Goal: Check status: Check status

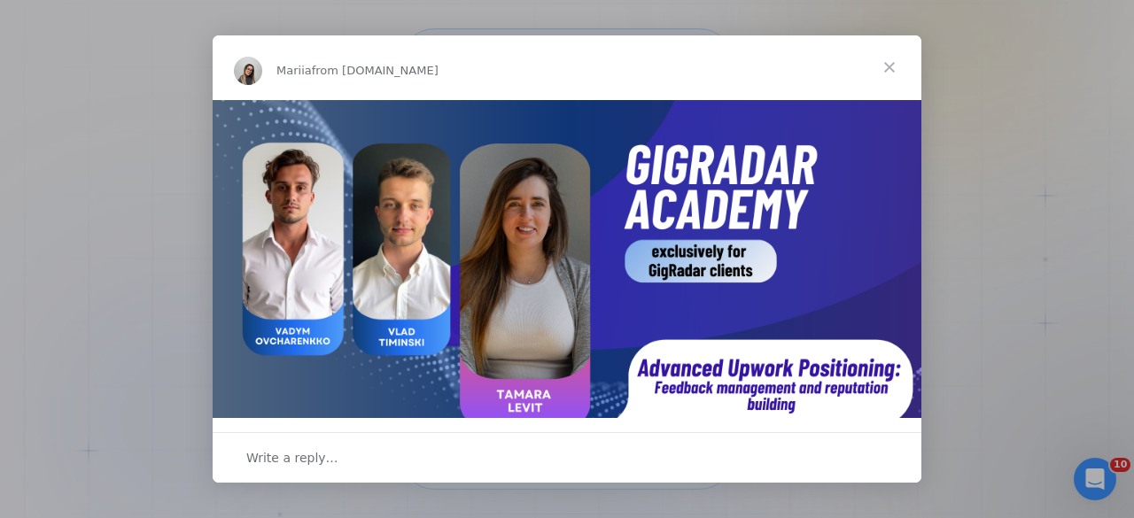
click at [893, 68] on span "Close" at bounding box center [890, 67] width 64 height 64
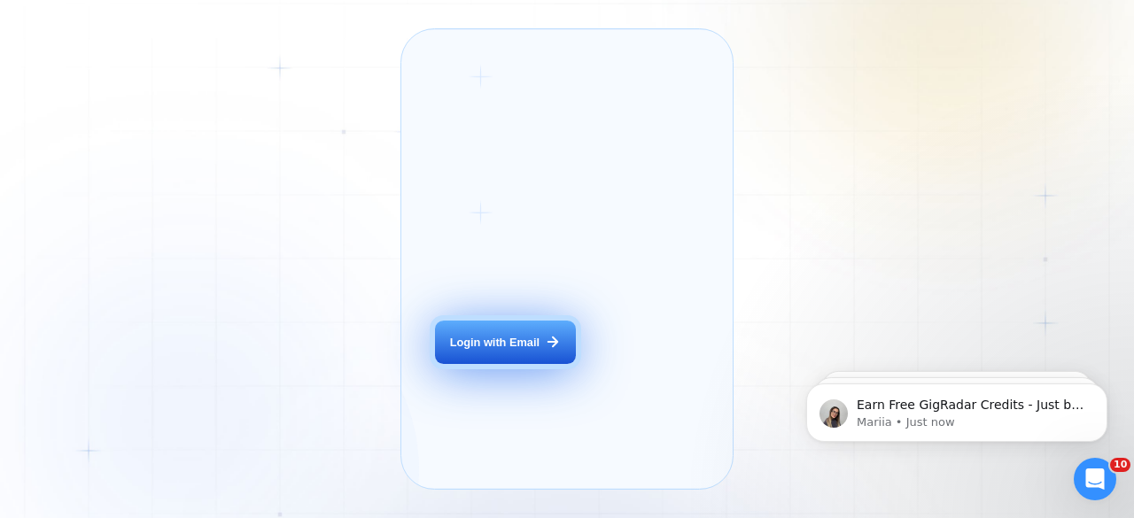
click at [526, 351] on div "Login with Email" at bounding box center [495, 343] width 90 height 16
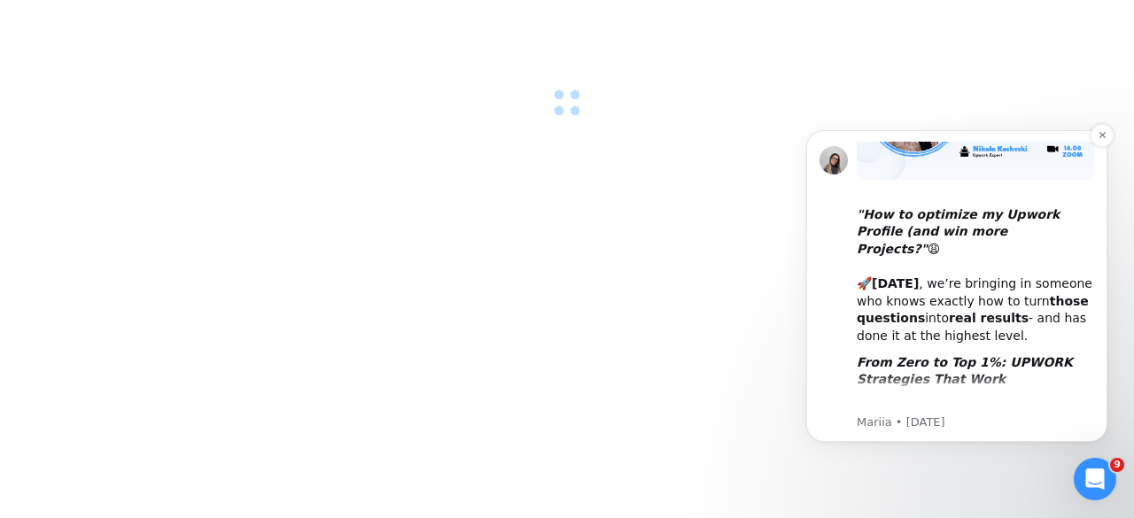
scroll to position [115, 0]
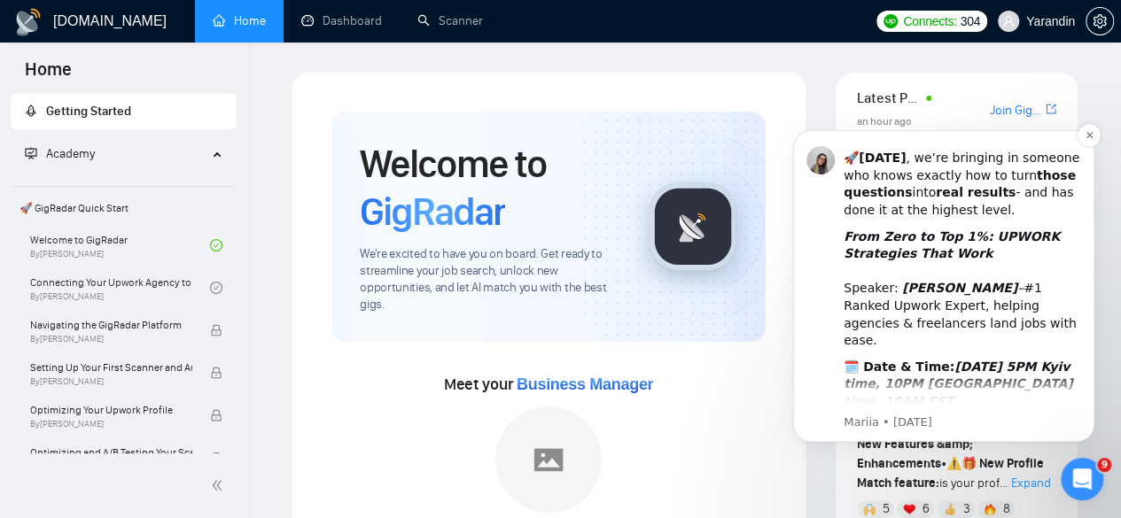
scroll to position [260, 0]
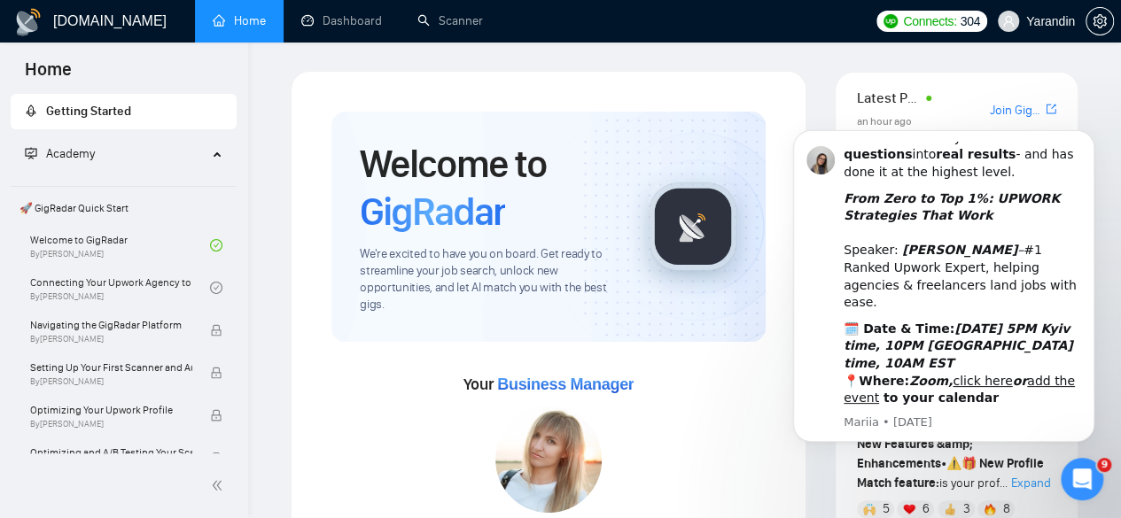
click at [349, 13] on link "Dashboard" at bounding box center [341, 20] width 81 height 15
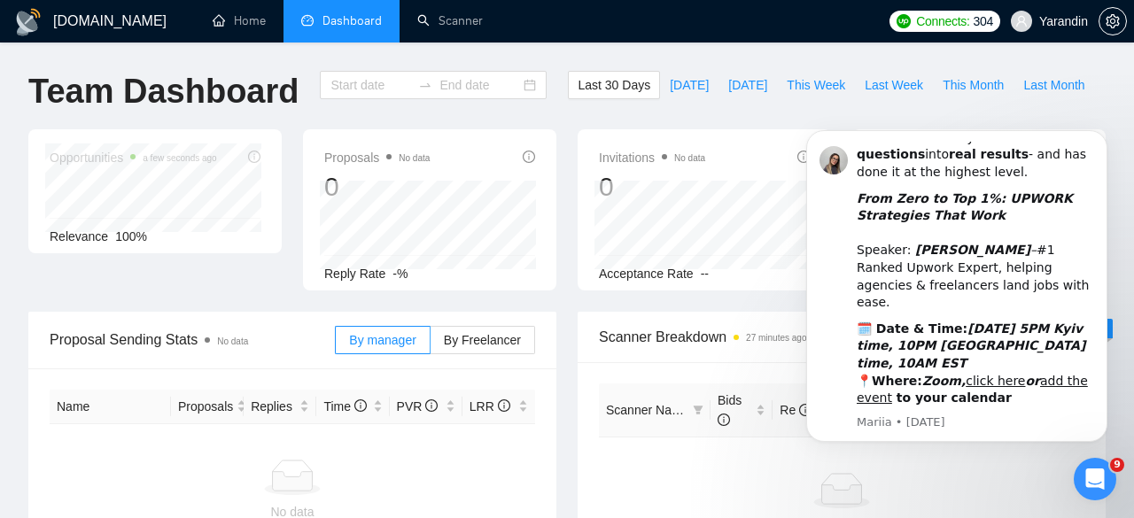
type input "2025-07-19"
type input "2025-08-18"
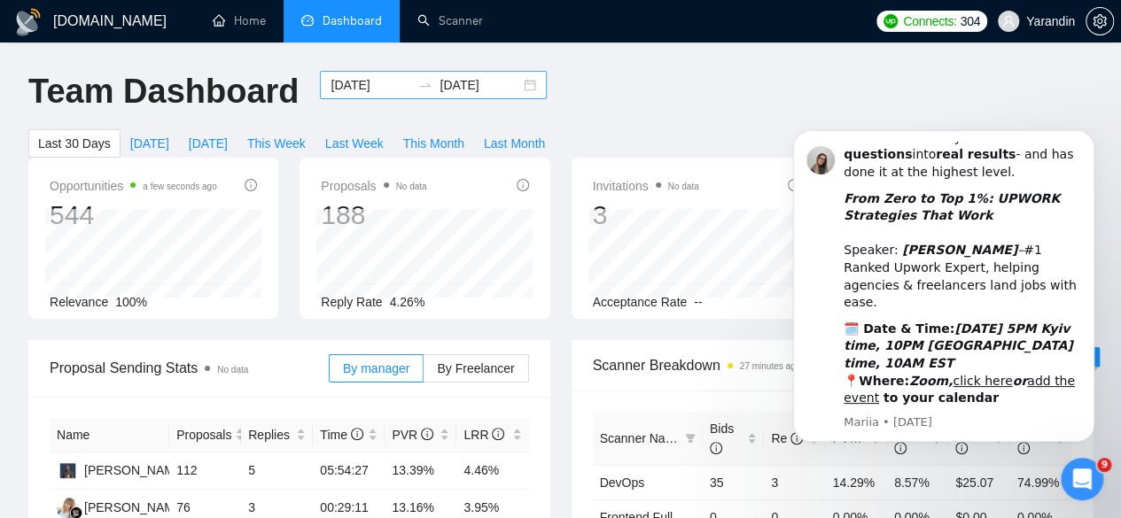
click at [350, 88] on input "2025-07-19" at bounding box center [371, 84] width 81 height 19
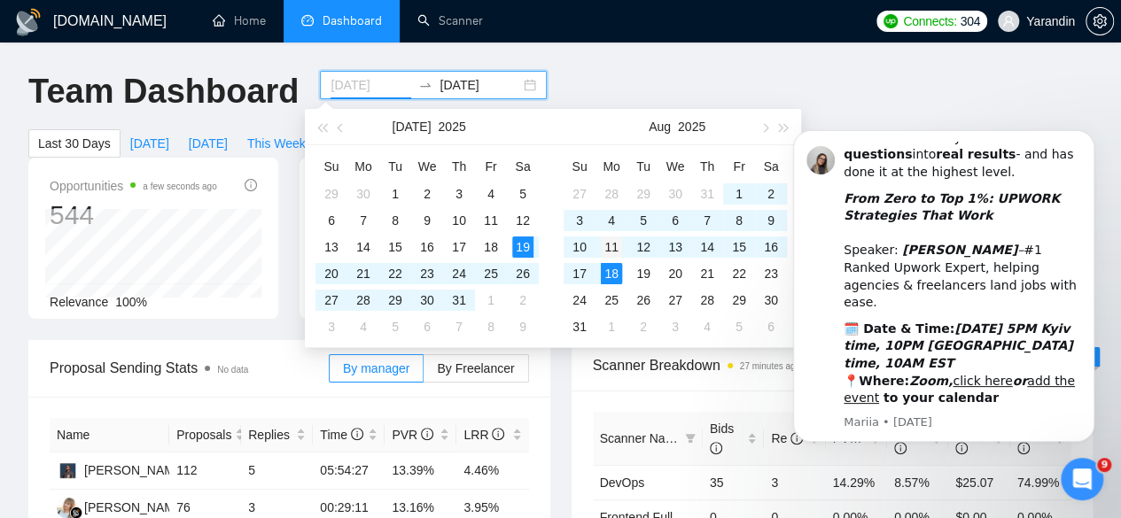
type input "2025-08-11"
click at [608, 242] on div "11" at bounding box center [611, 247] width 21 height 21
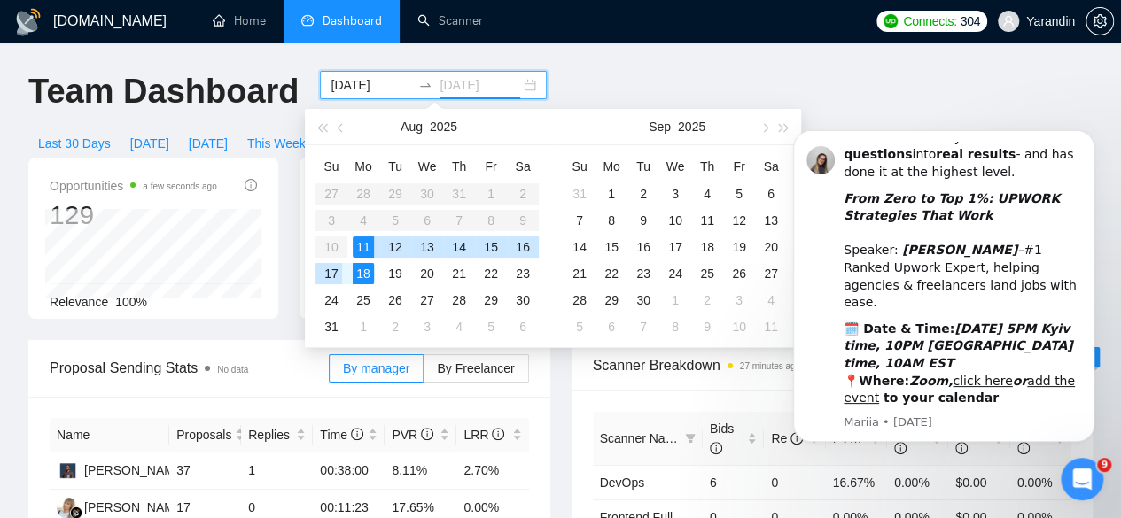
type input "2025-08-18"
click at [364, 276] on div "18" at bounding box center [363, 273] width 21 height 21
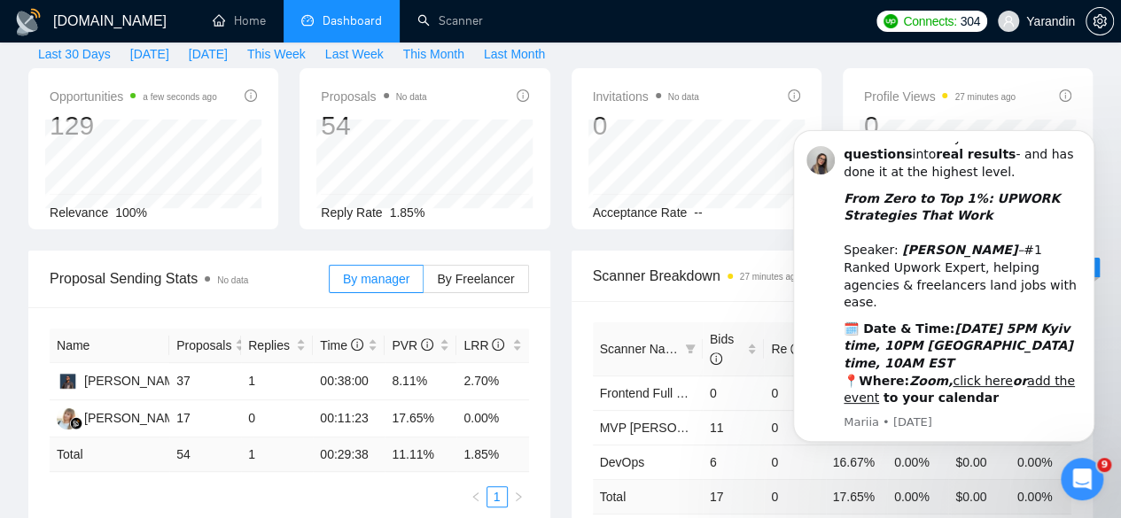
scroll to position [90, 0]
